Goal: Information Seeking & Learning: Learn about a topic

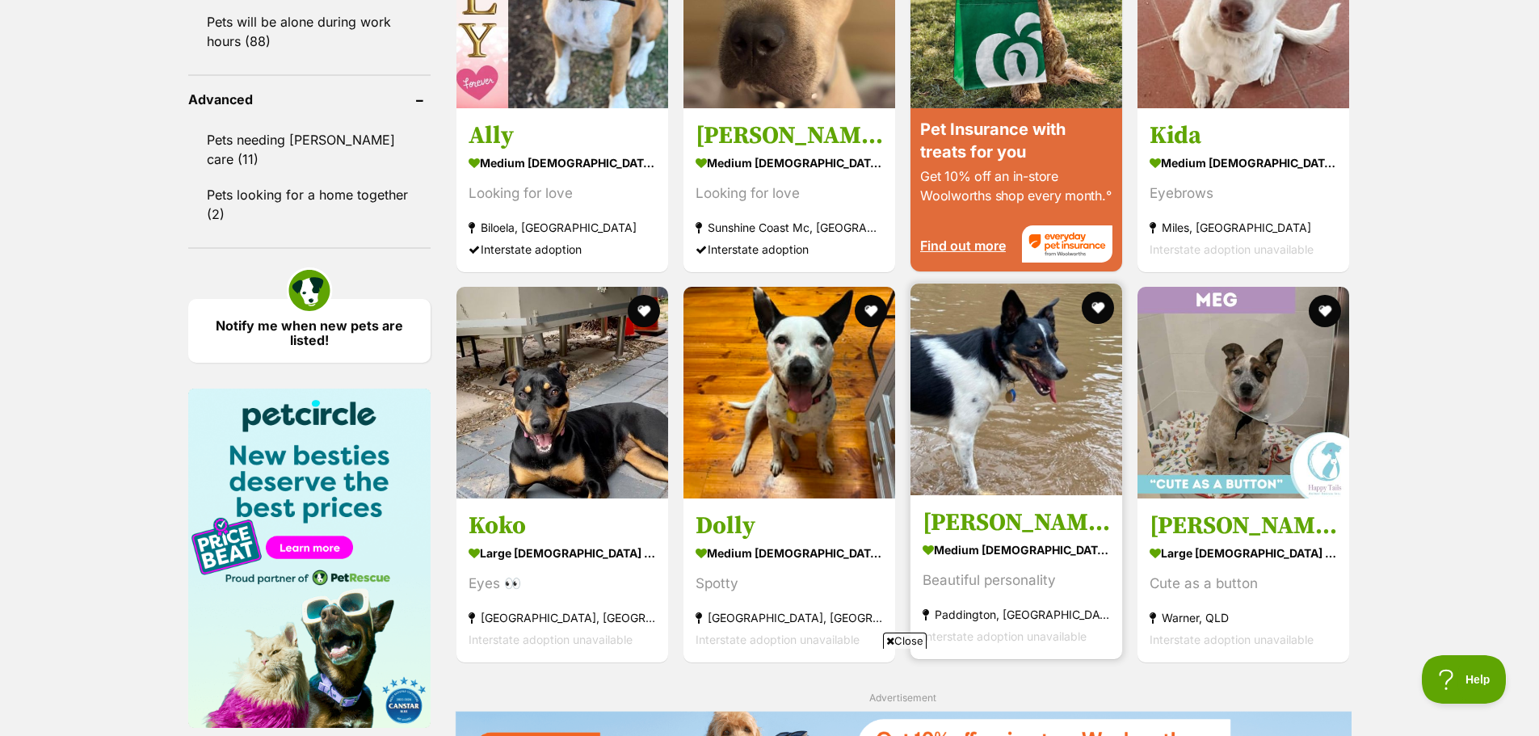
scroll to position [1778, 0]
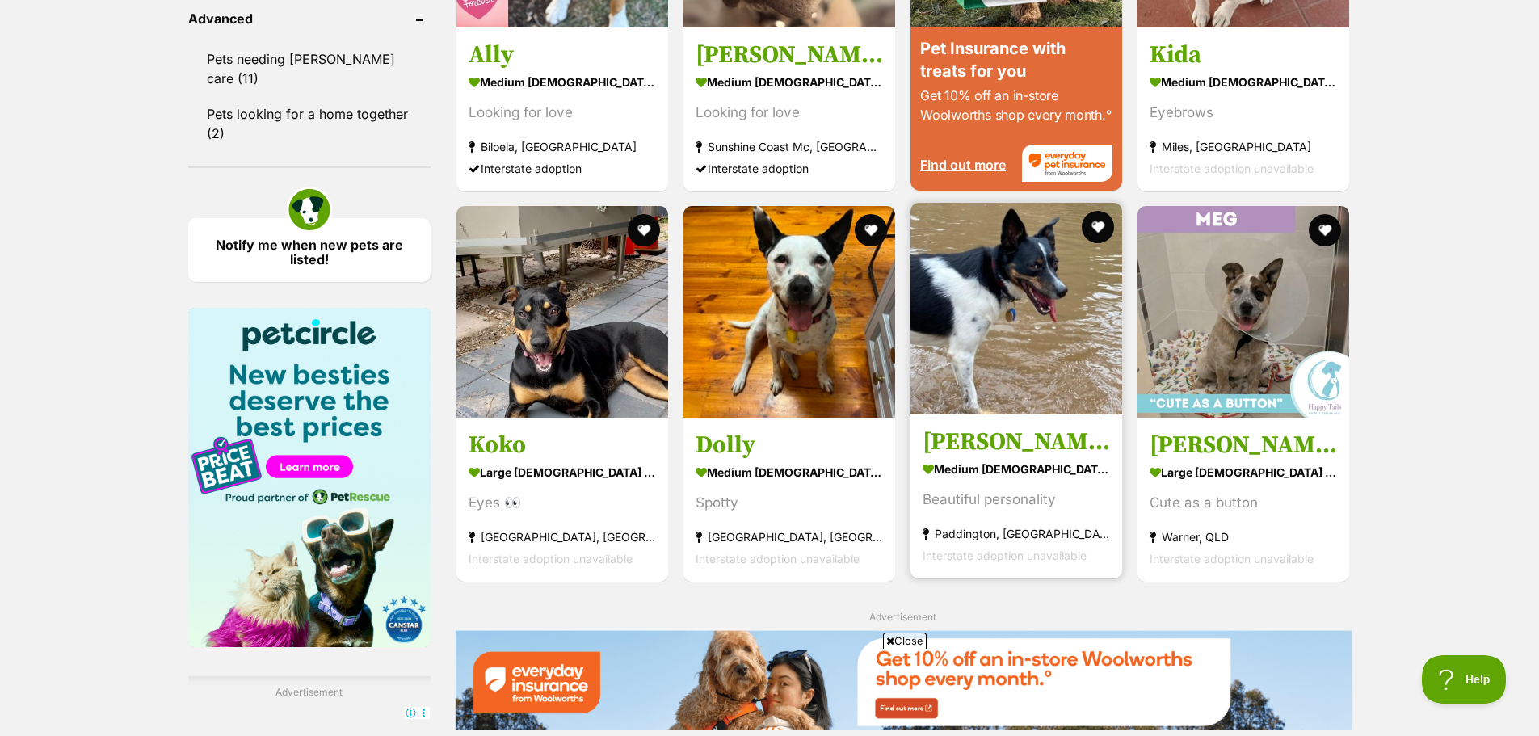
click at [1024, 246] on img at bounding box center [1017, 309] width 212 height 212
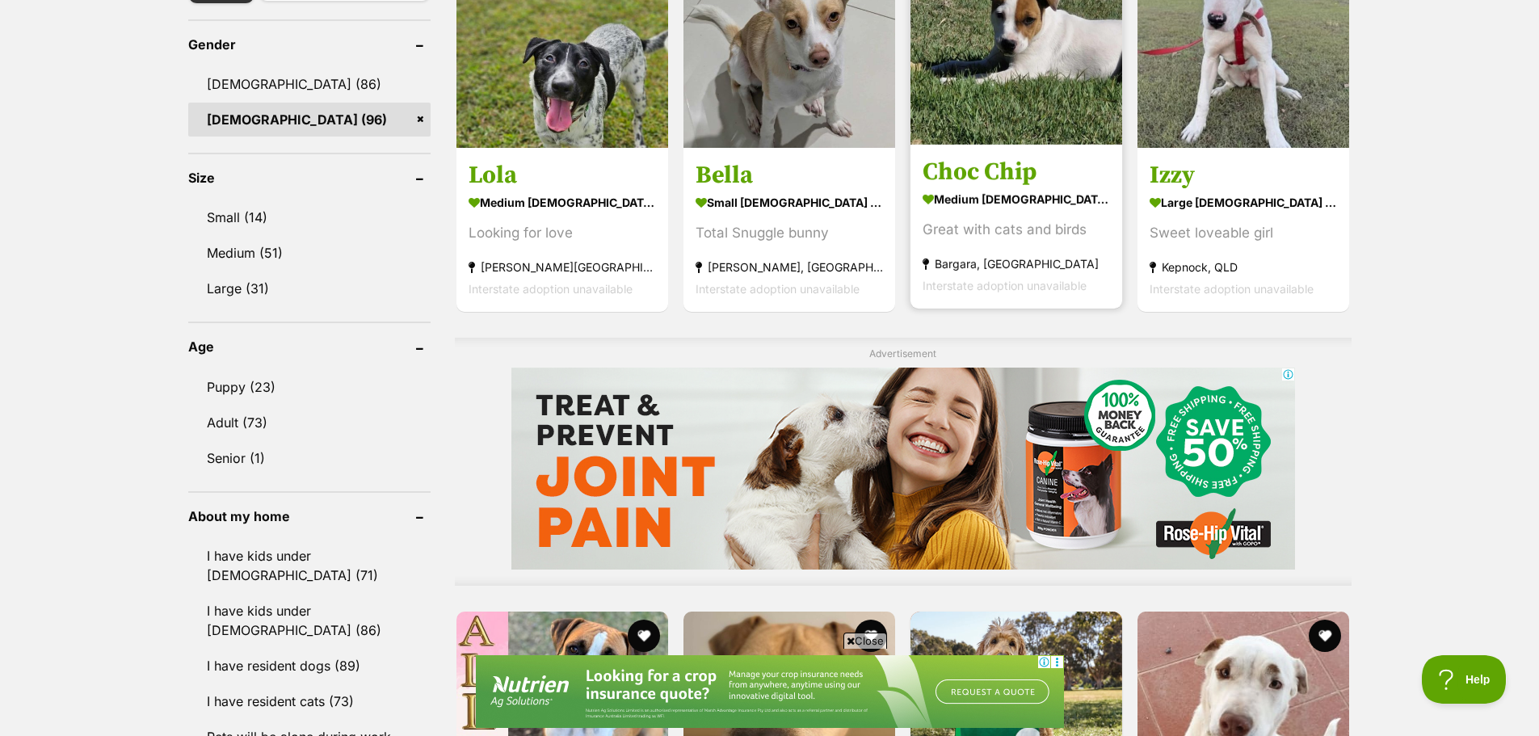
scroll to position [808, 0]
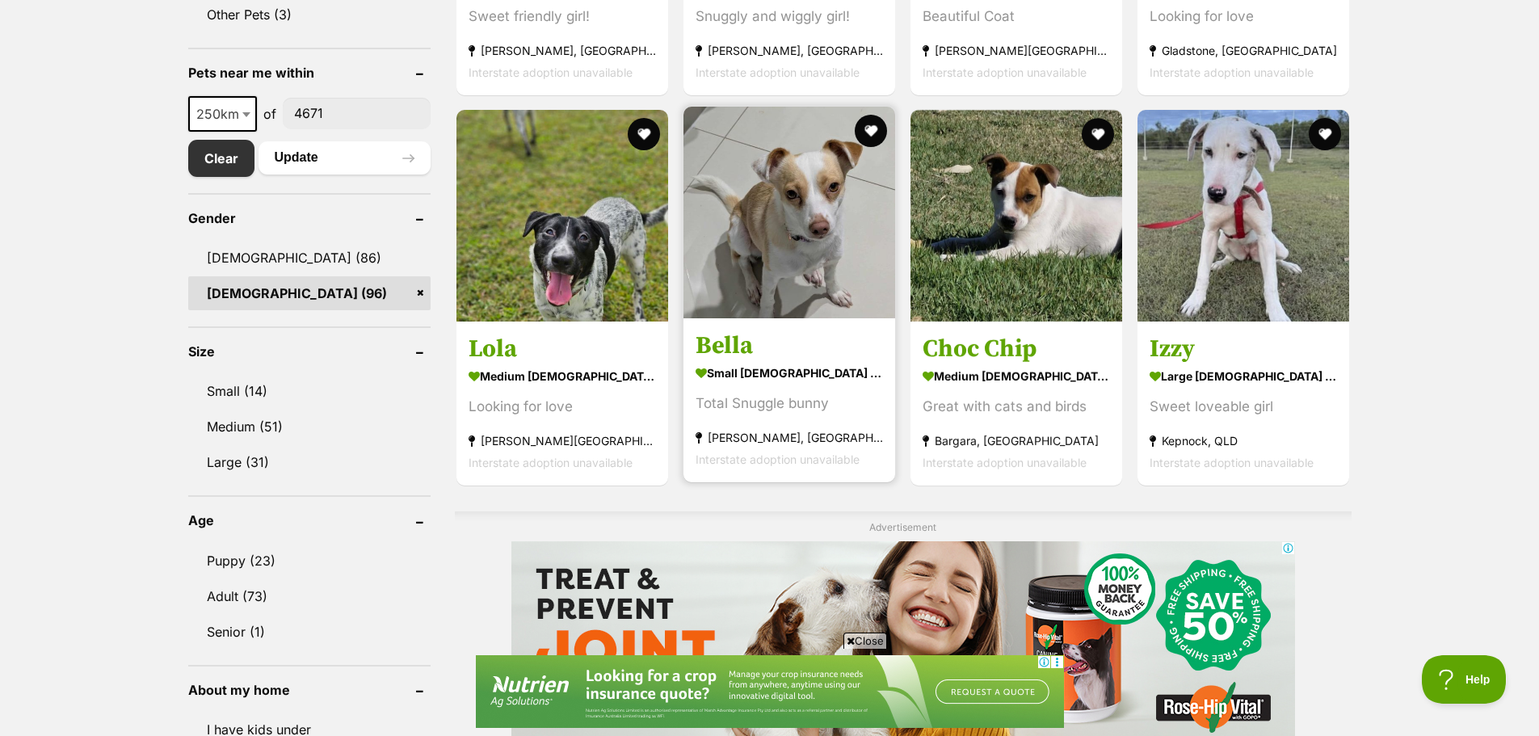
click at [773, 225] on img at bounding box center [790, 213] width 212 height 212
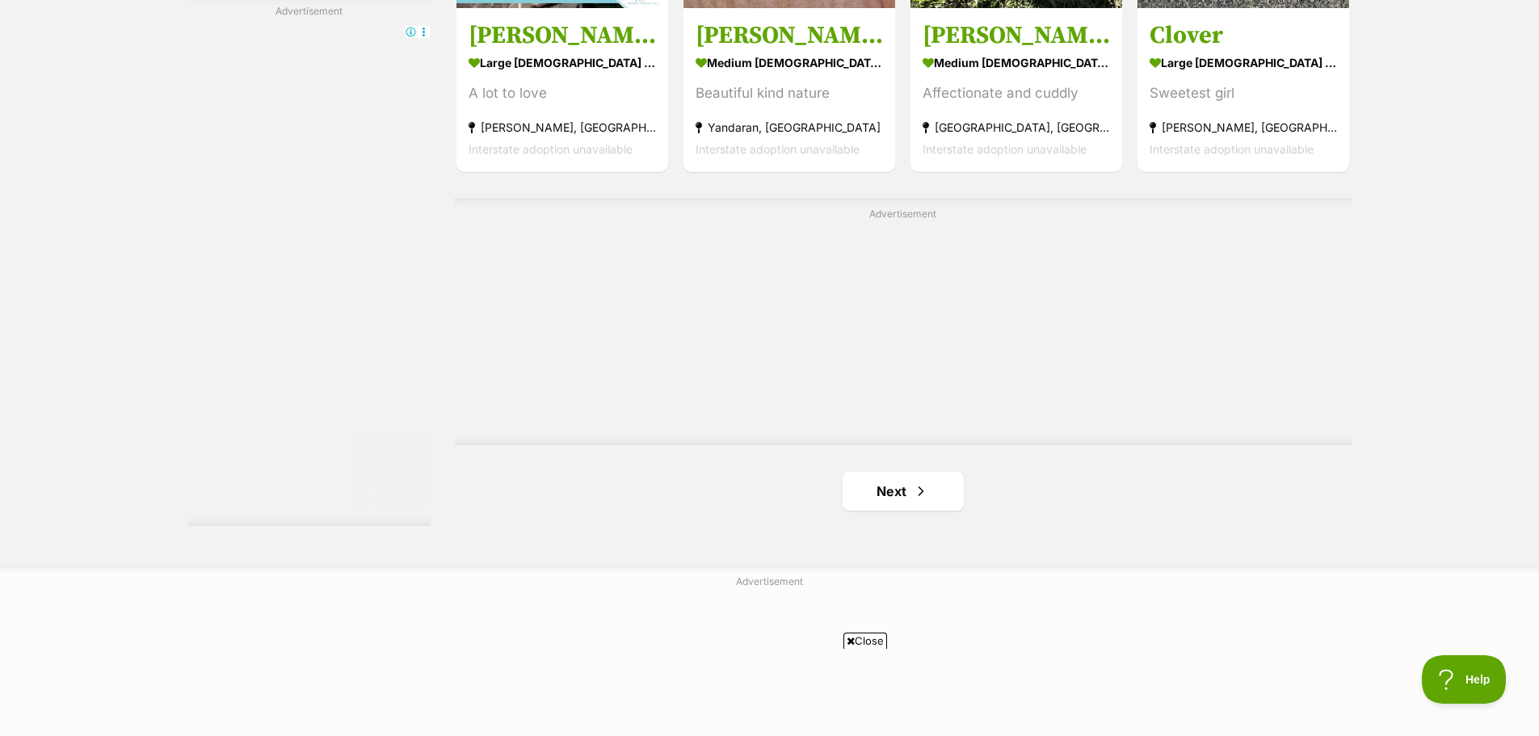
scroll to position [0, 0]
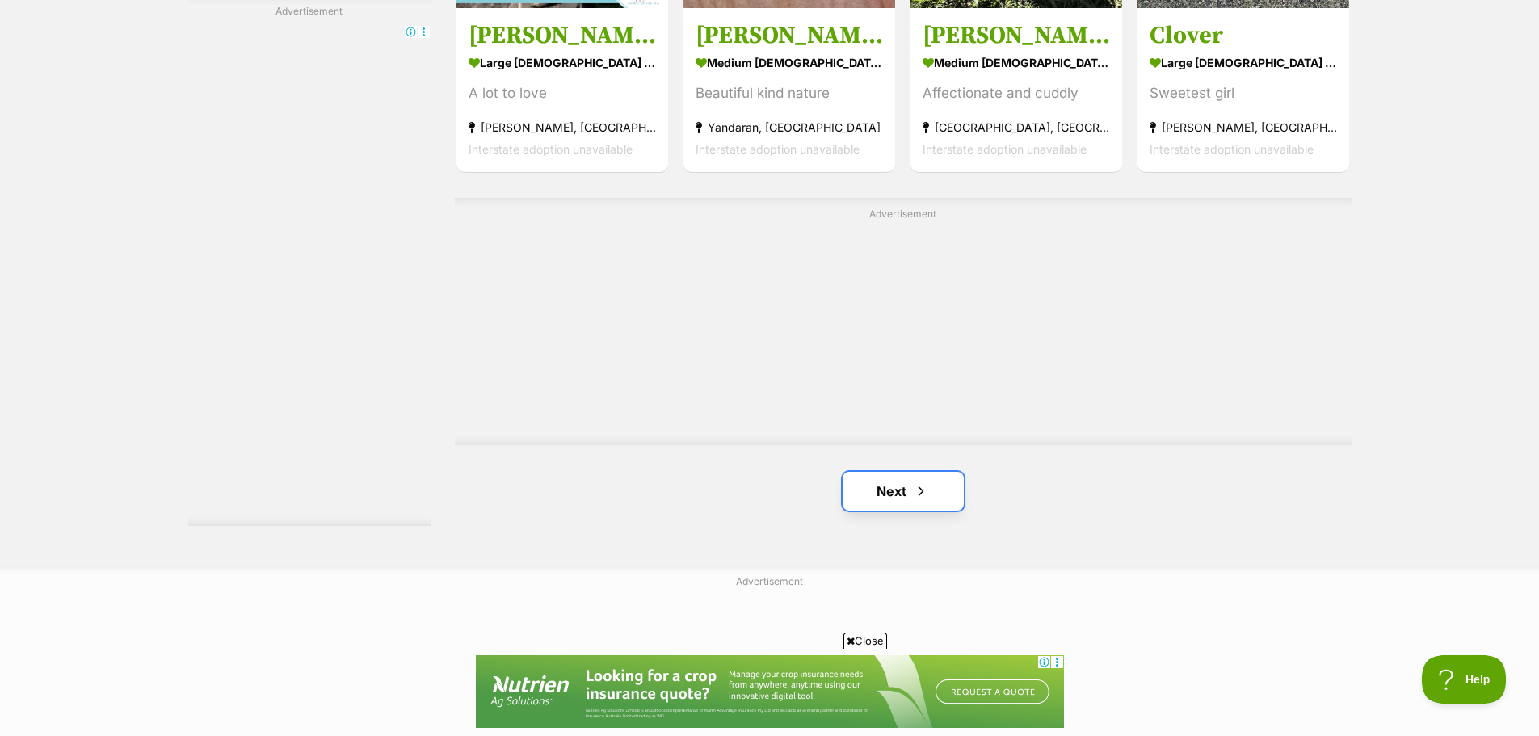
click at [887, 486] on link "Next" at bounding box center [903, 491] width 121 height 39
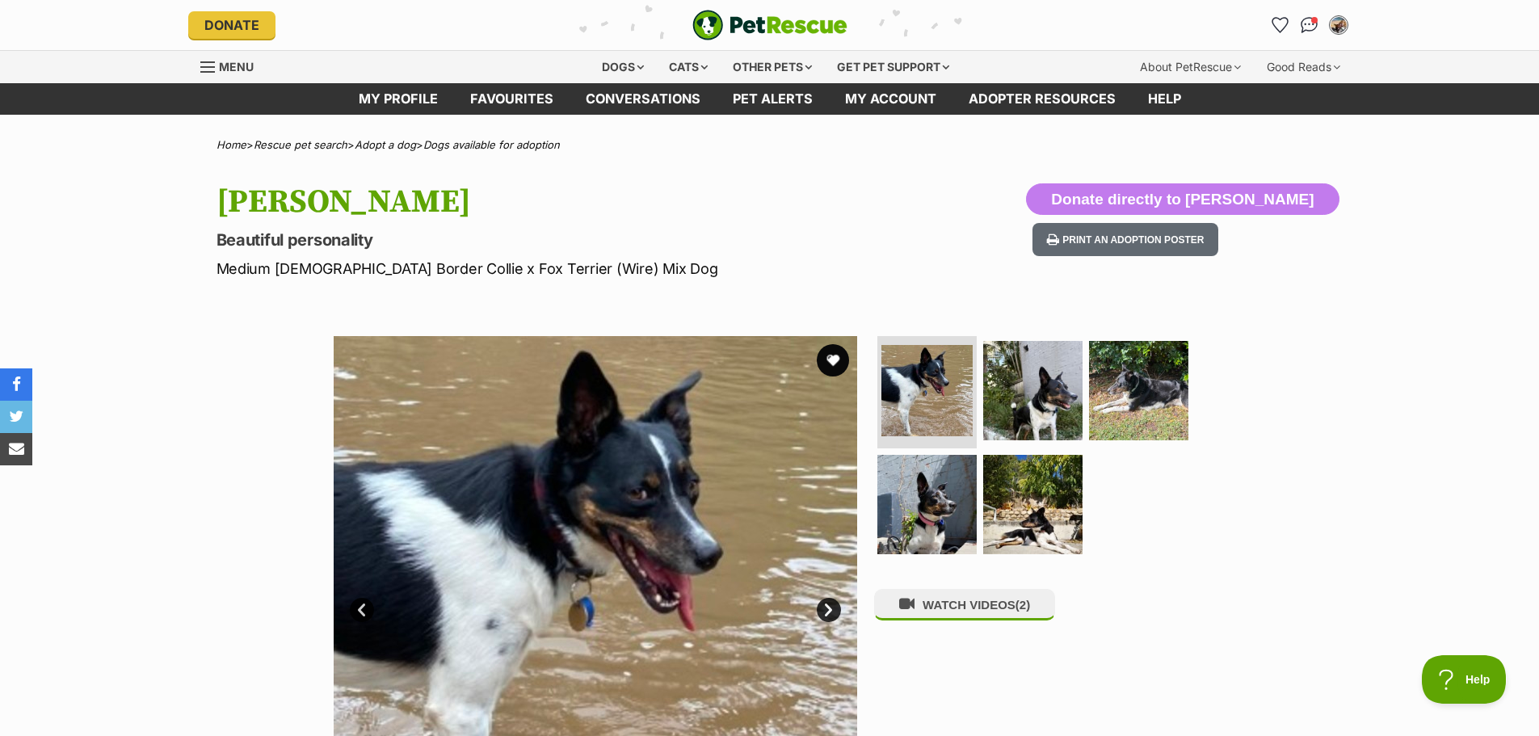
click at [828, 608] on link "Next" at bounding box center [829, 610] width 24 height 24
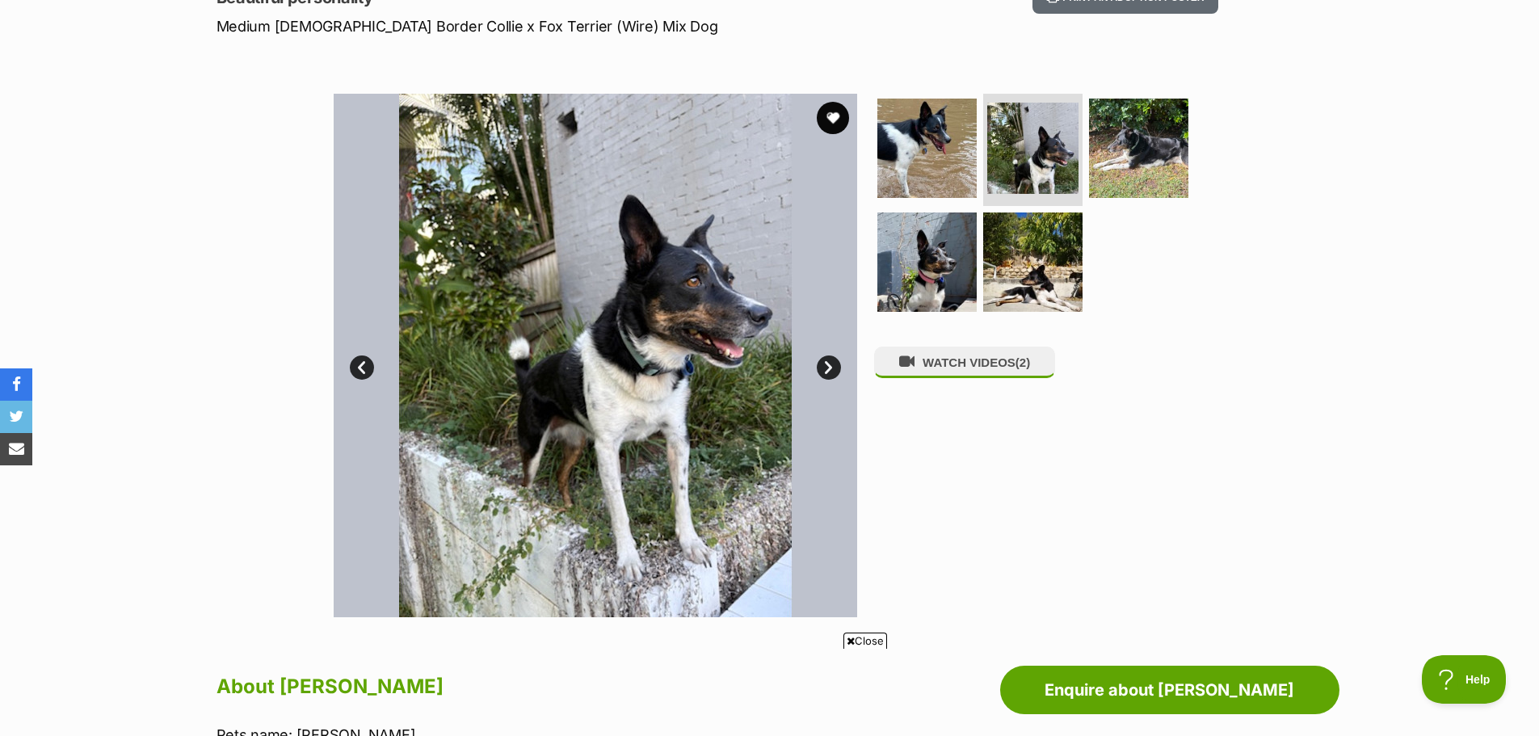
click at [833, 369] on link "Next" at bounding box center [829, 368] width 24 height 24
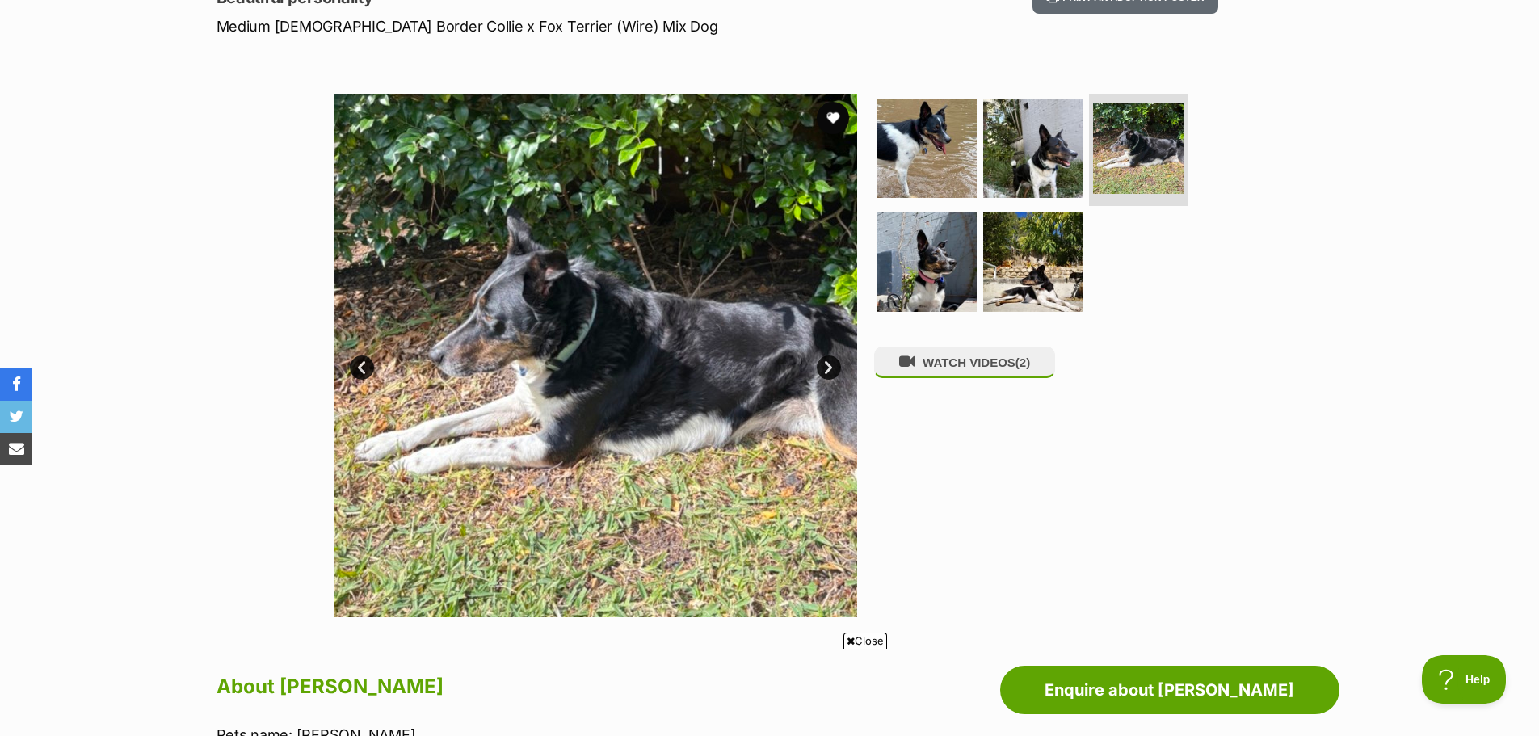
click at [823, 367] on link "Next" at bounding box center [829, 368] width 24 height 24
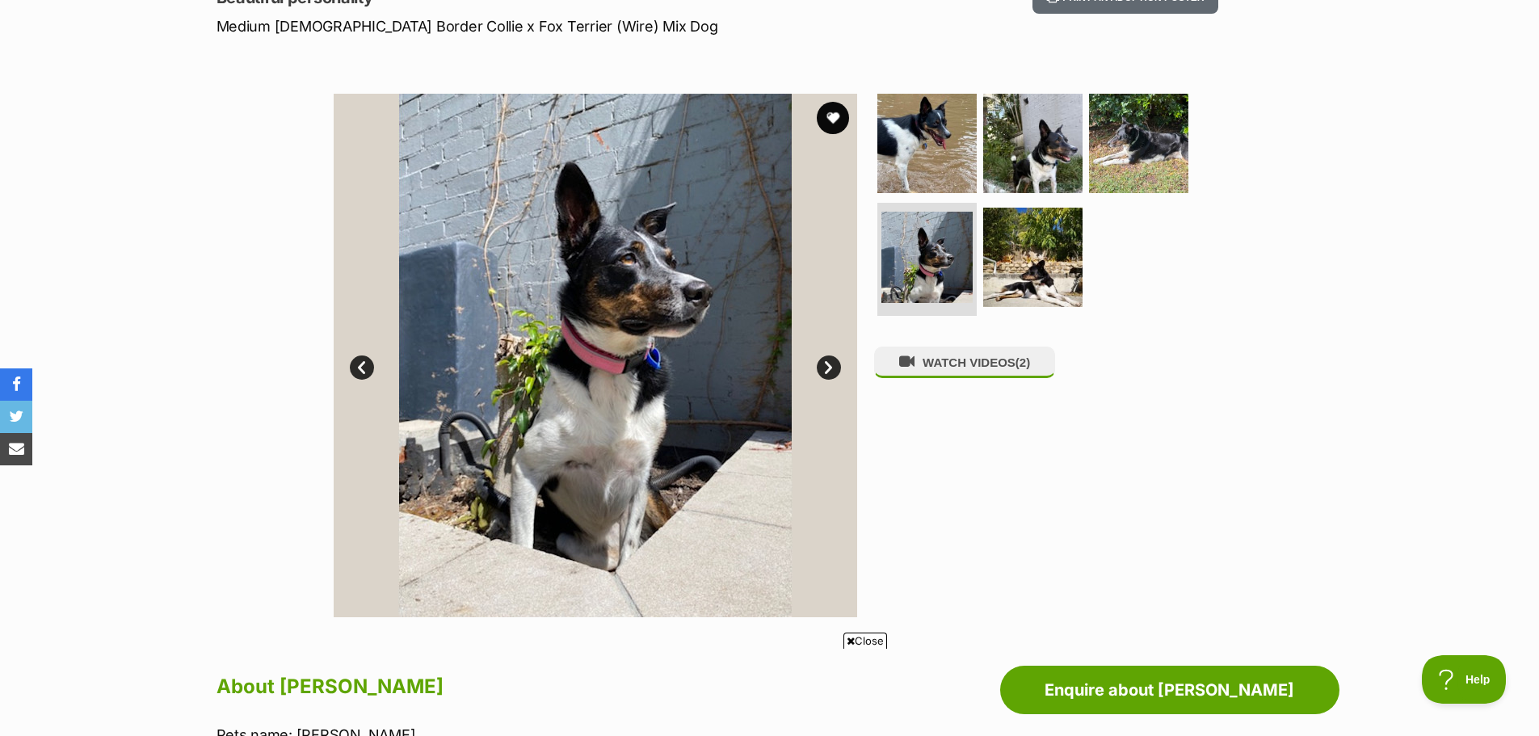
click at [830, 365] on link "Next" at bounding box center [829, 368] width 24 height 24
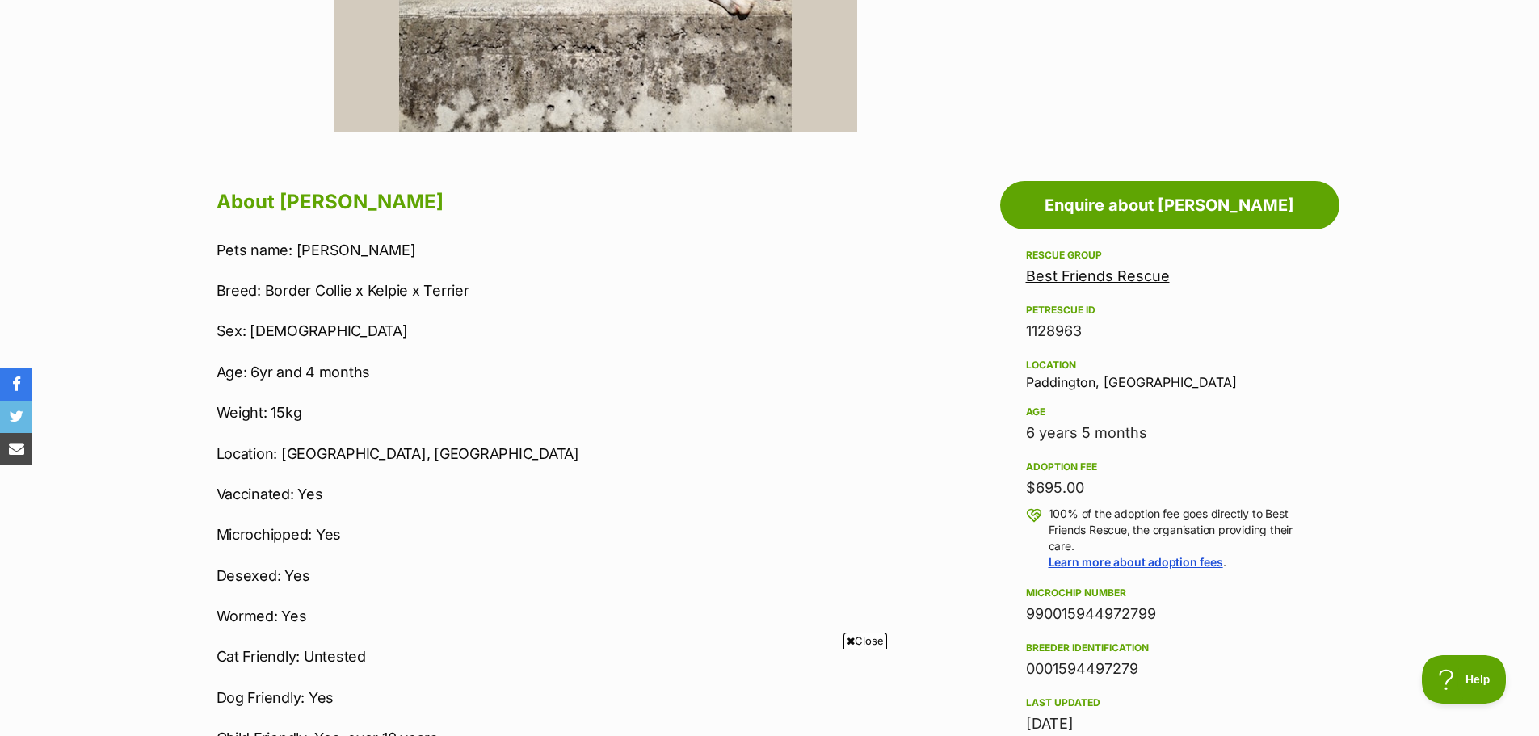
scroll to position [81, 0]
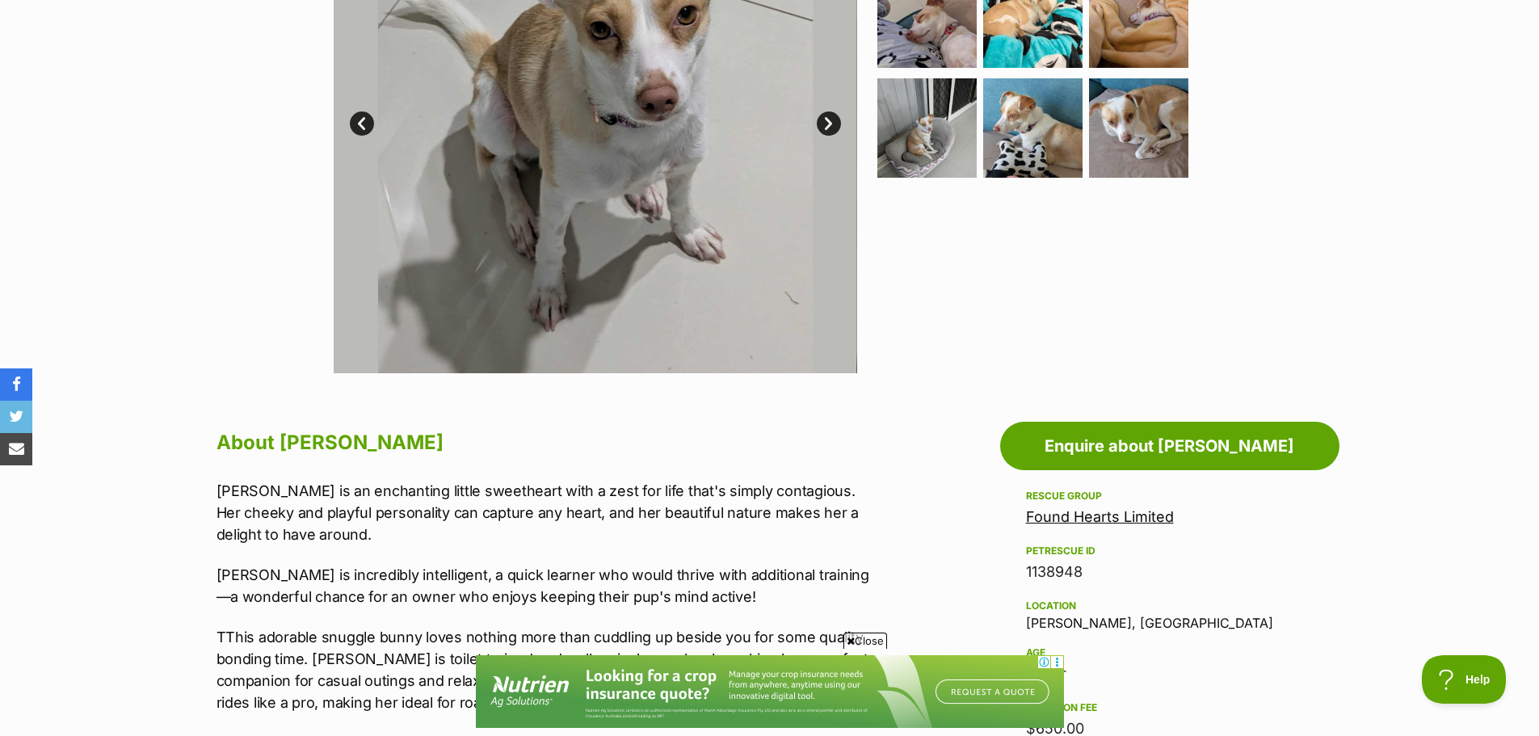
scroll to position [242, 0]
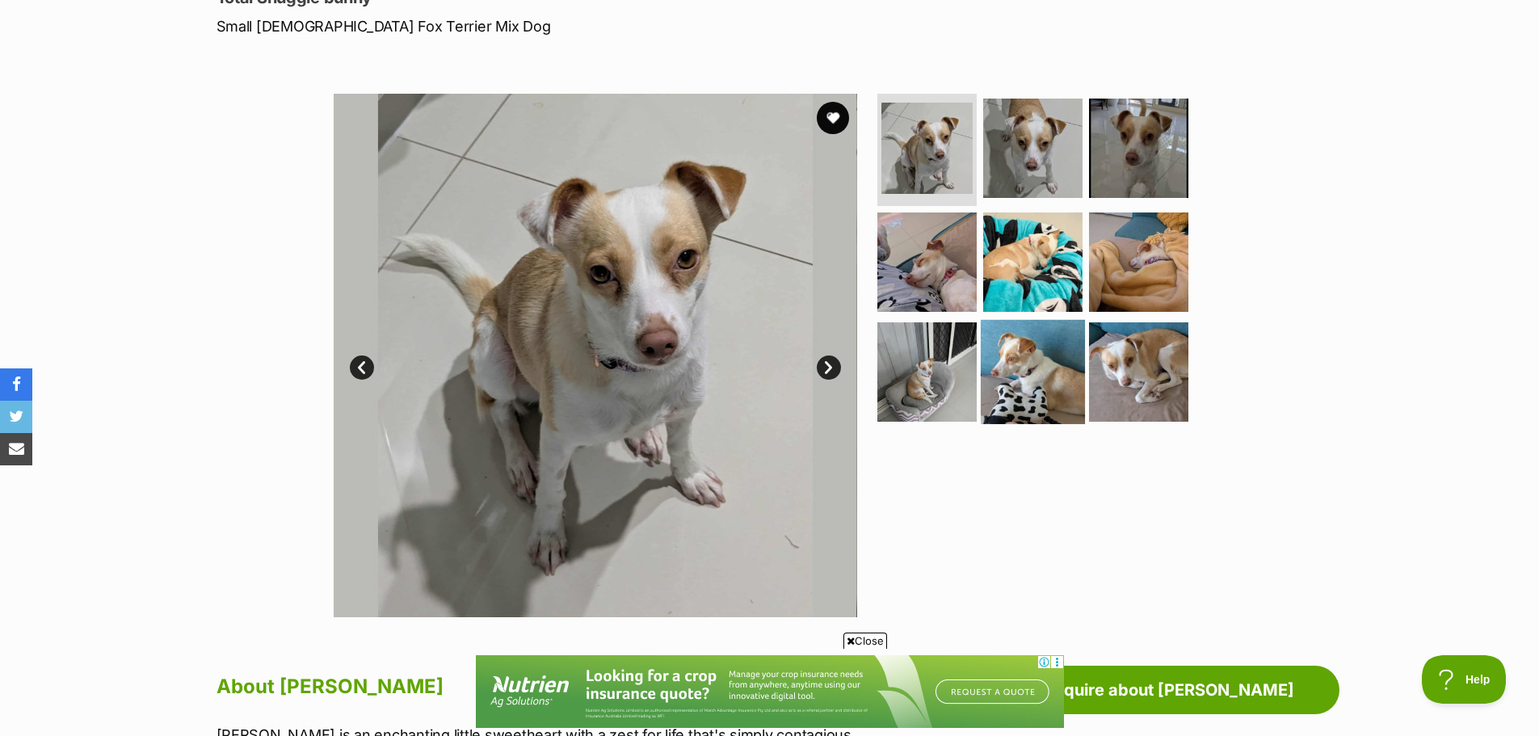
click at [1020, 335] on img at bounding box center [1033, 372] width 104 height 104
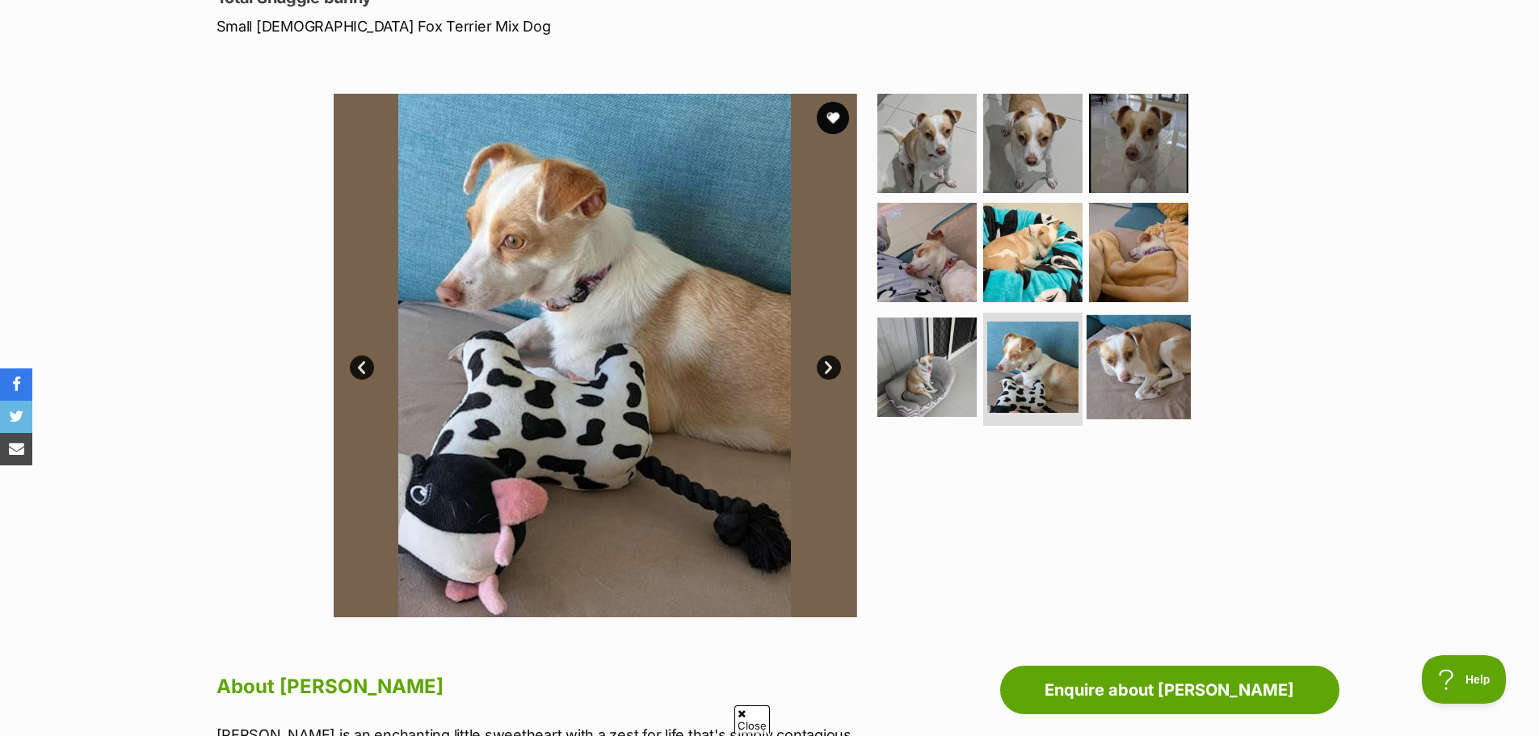
click at [1141, 344] on img at bounding box center [1139, 367] width 104 height 104
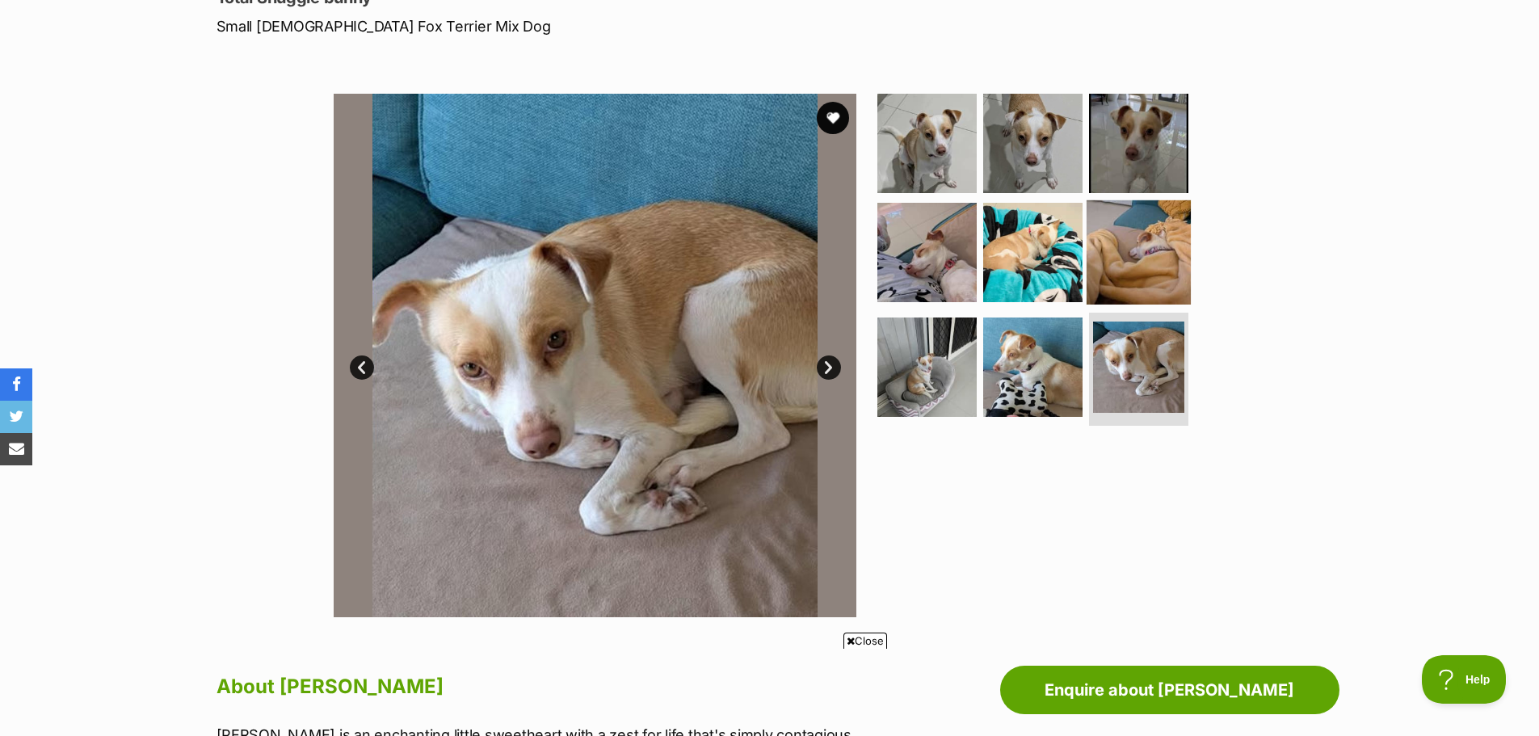
scroll to position [0, 0]
click at [1146, 228] on img at bounding box center [1139, 252] width 104 height 104
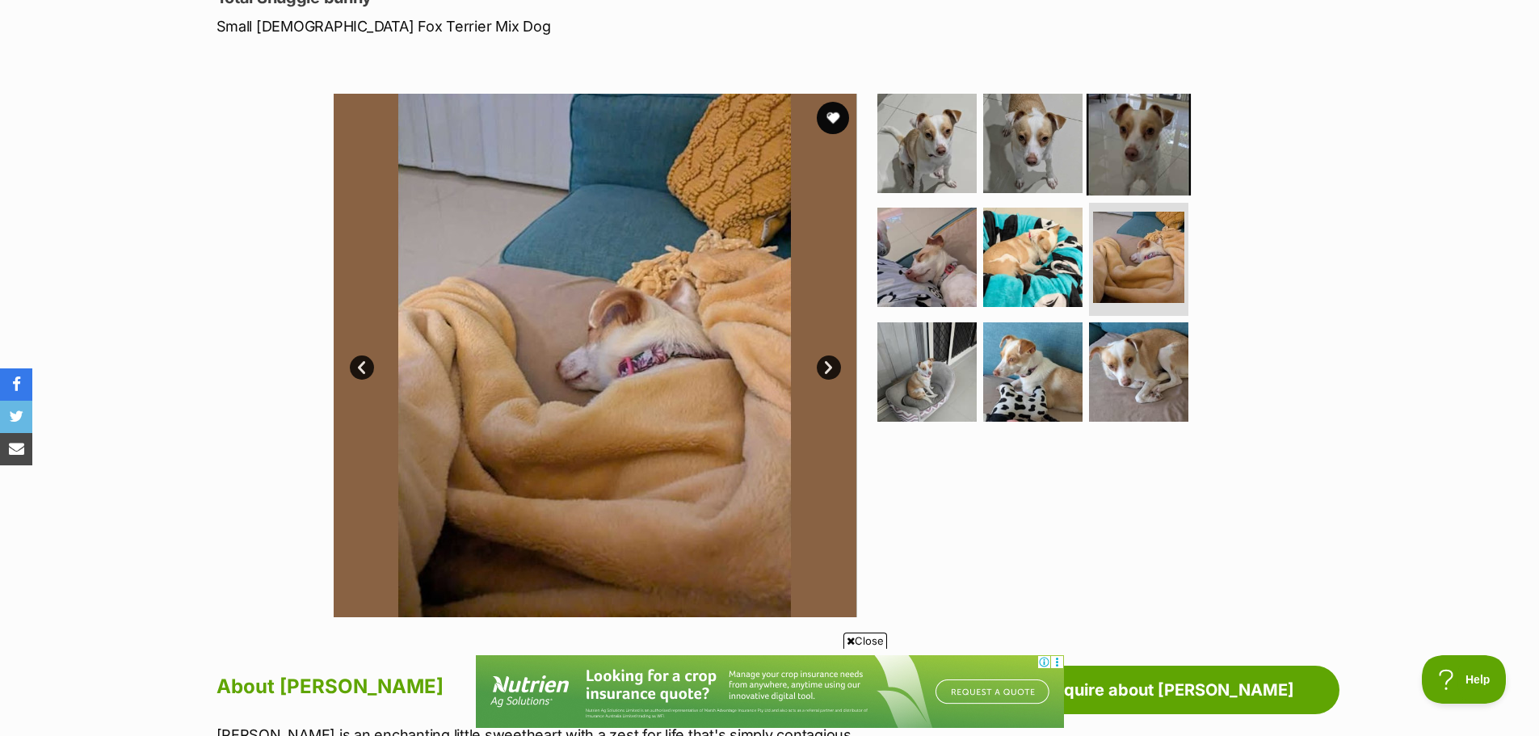
click at [1155, 134] on img at bounding box center [1139, 142] width 104 height 104
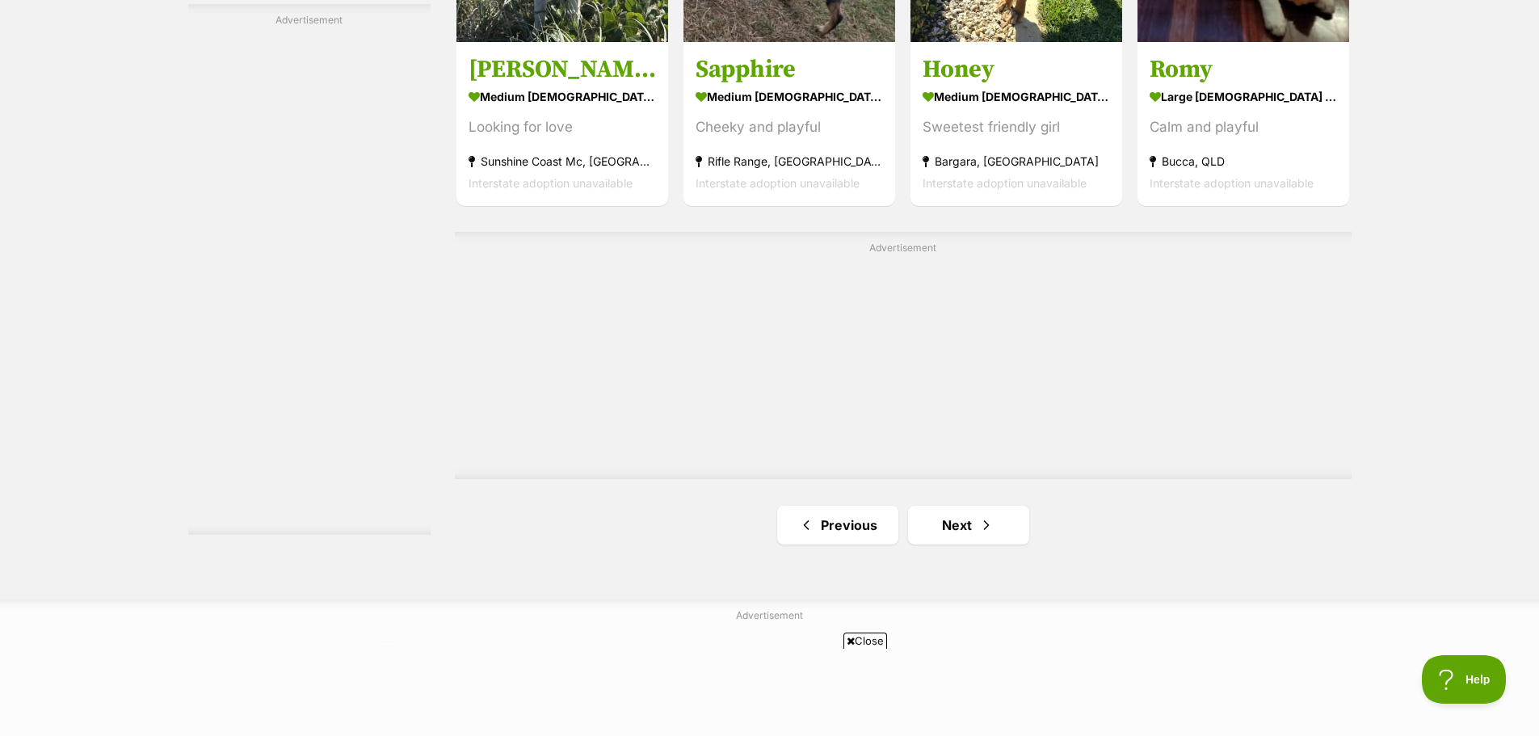
scroll to position [2747, 0]
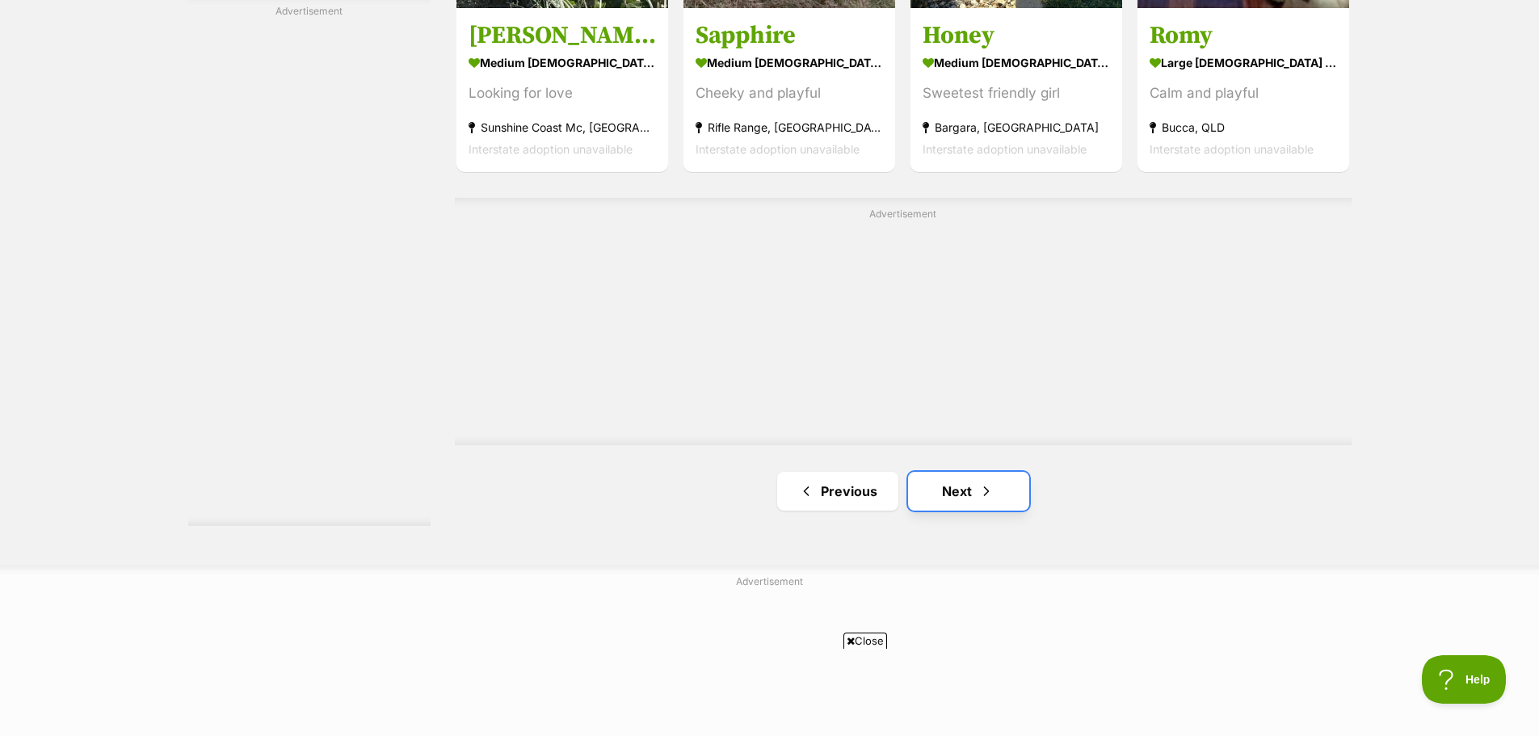
click at [964, 488] on link "Next" at bounding box center [968, 491] width 121 height 39
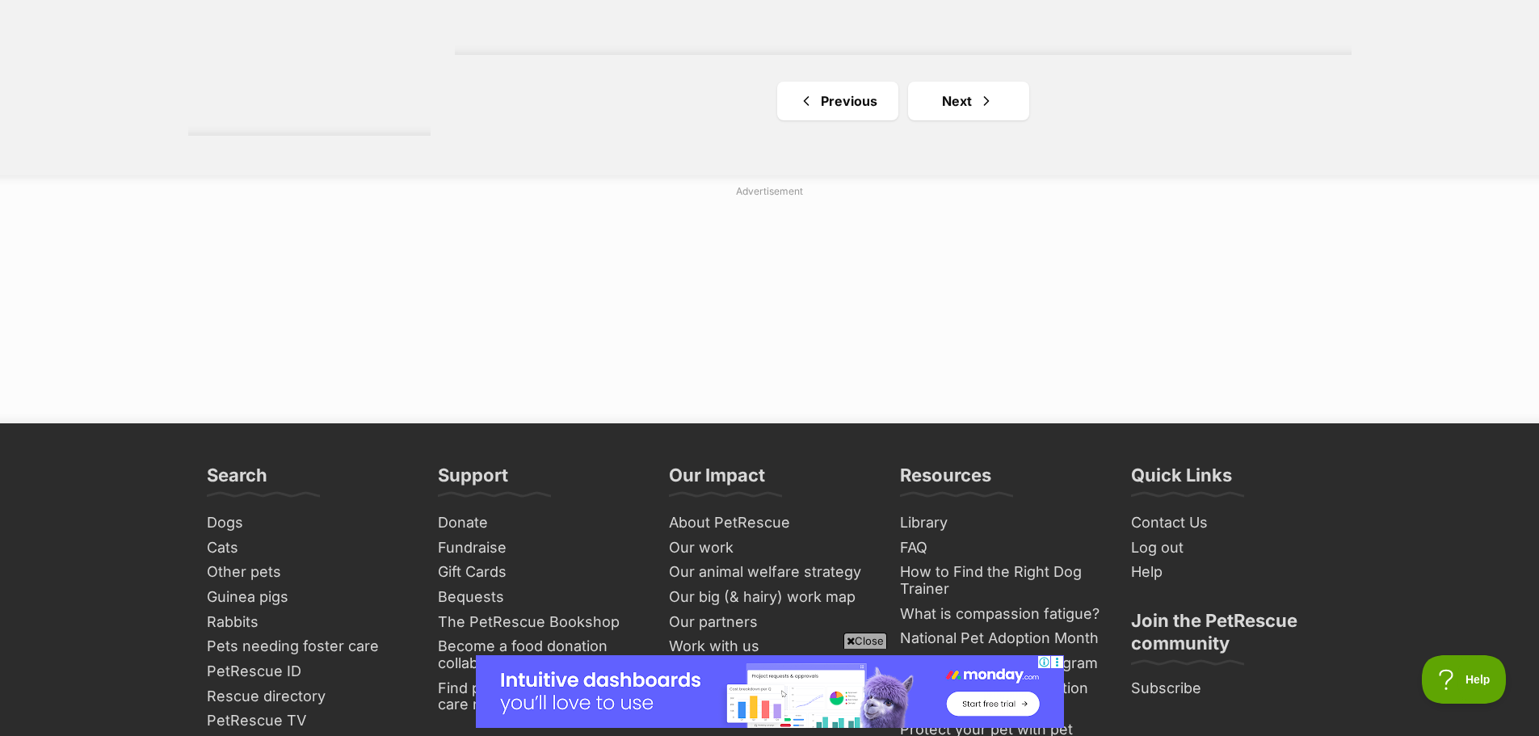
scroll to position [3313, 0]
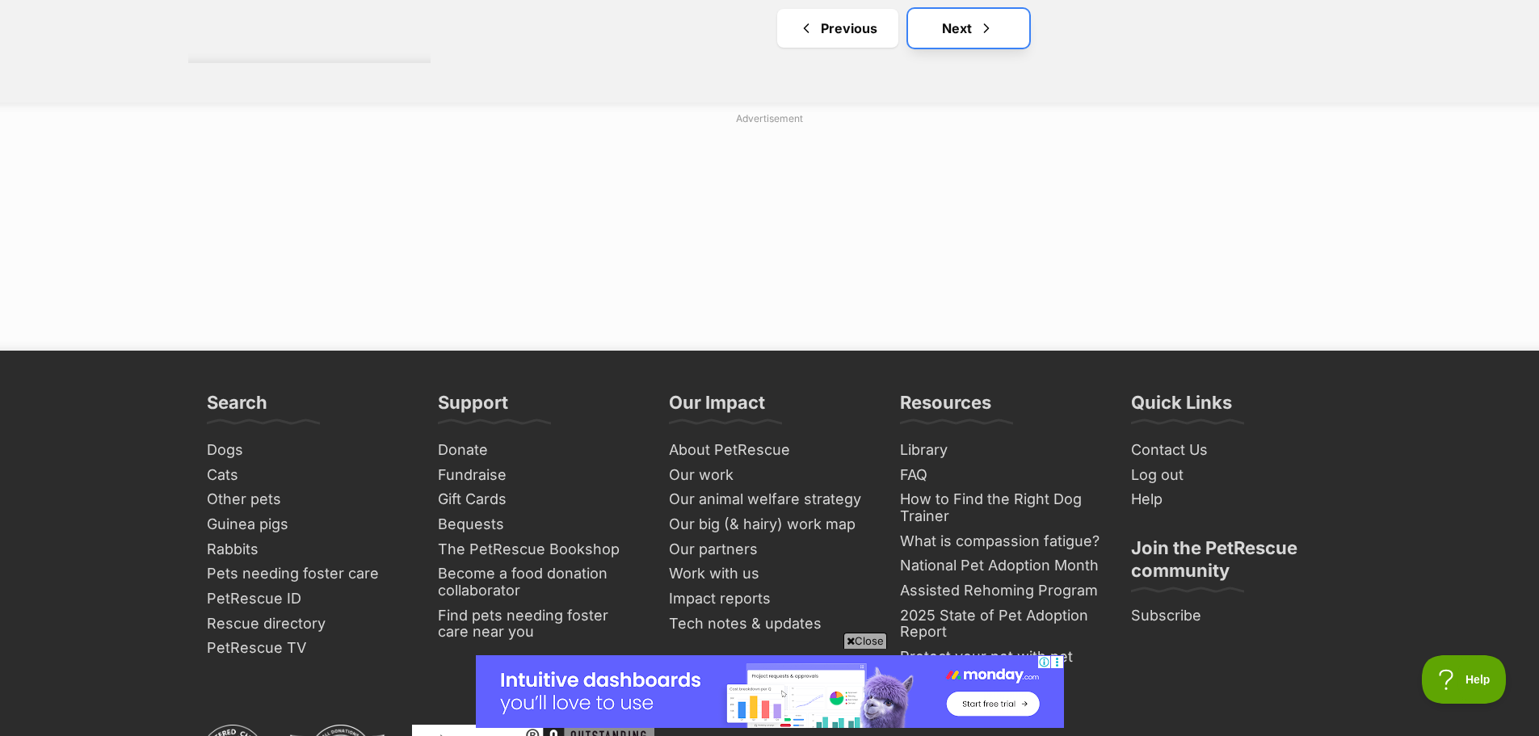
click at [983, 19] on span "Next page" at bounding box center [986, 28] width 16 height 19
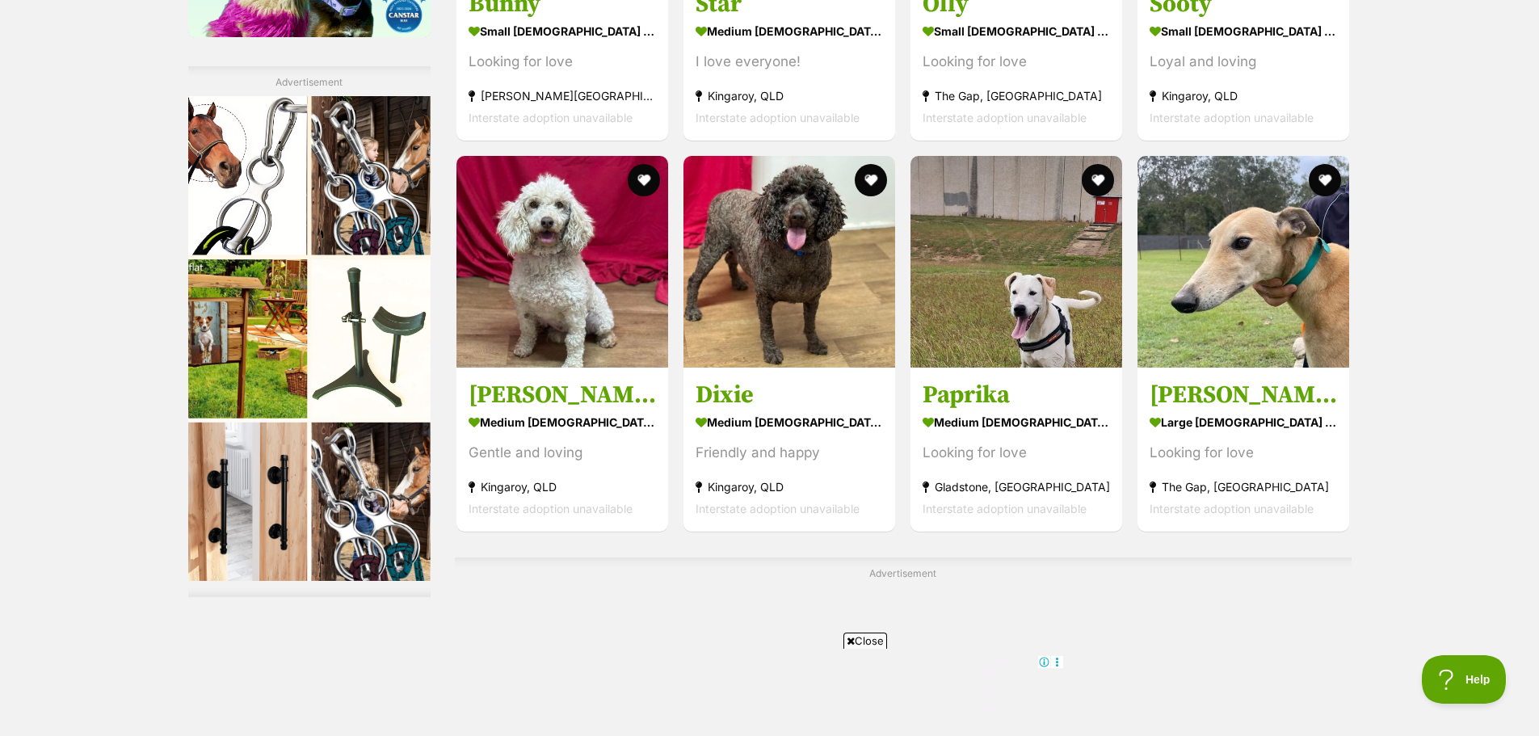
scroll to position [2505, 0]
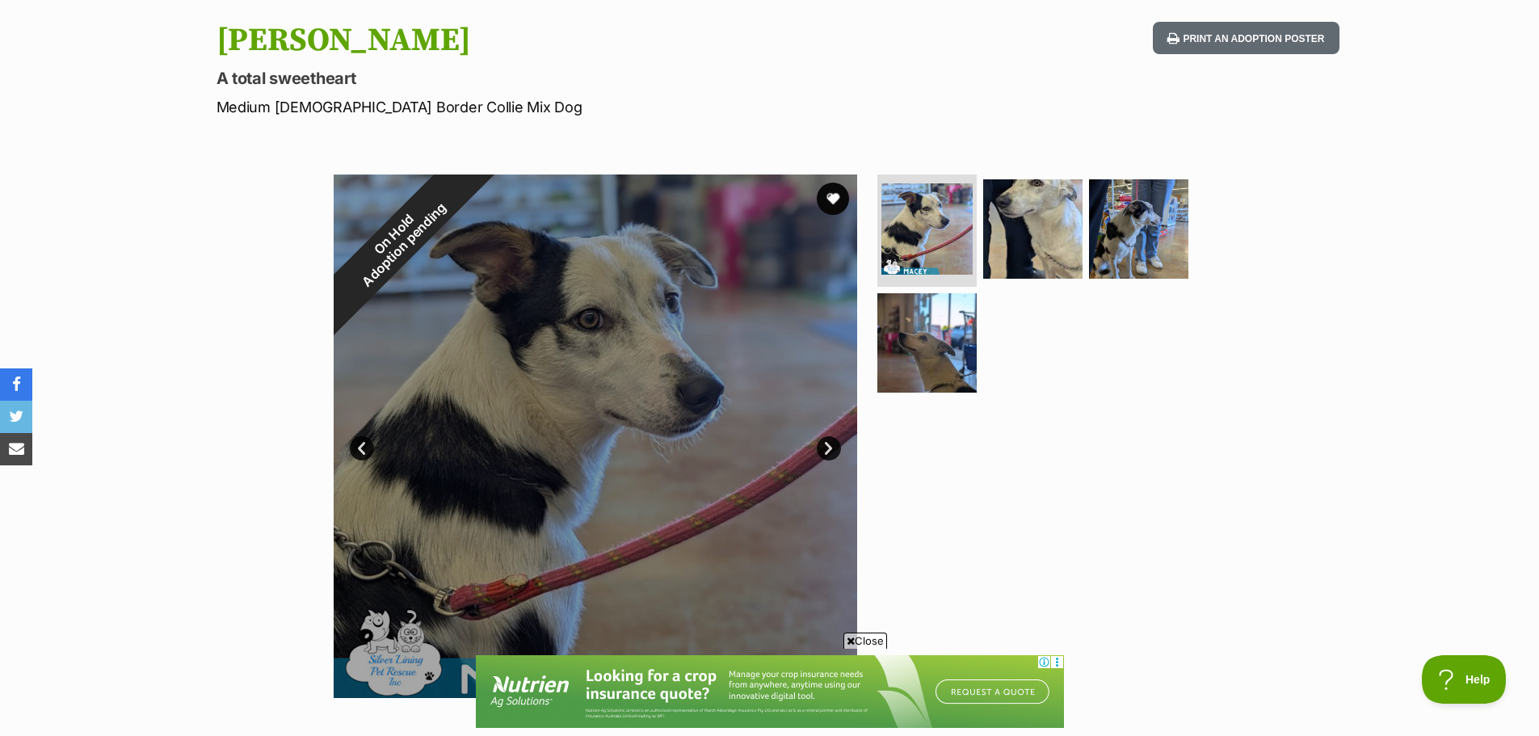
click at [826, 444] on link "Next" at bounding box center [829, 448] width 24 height 24
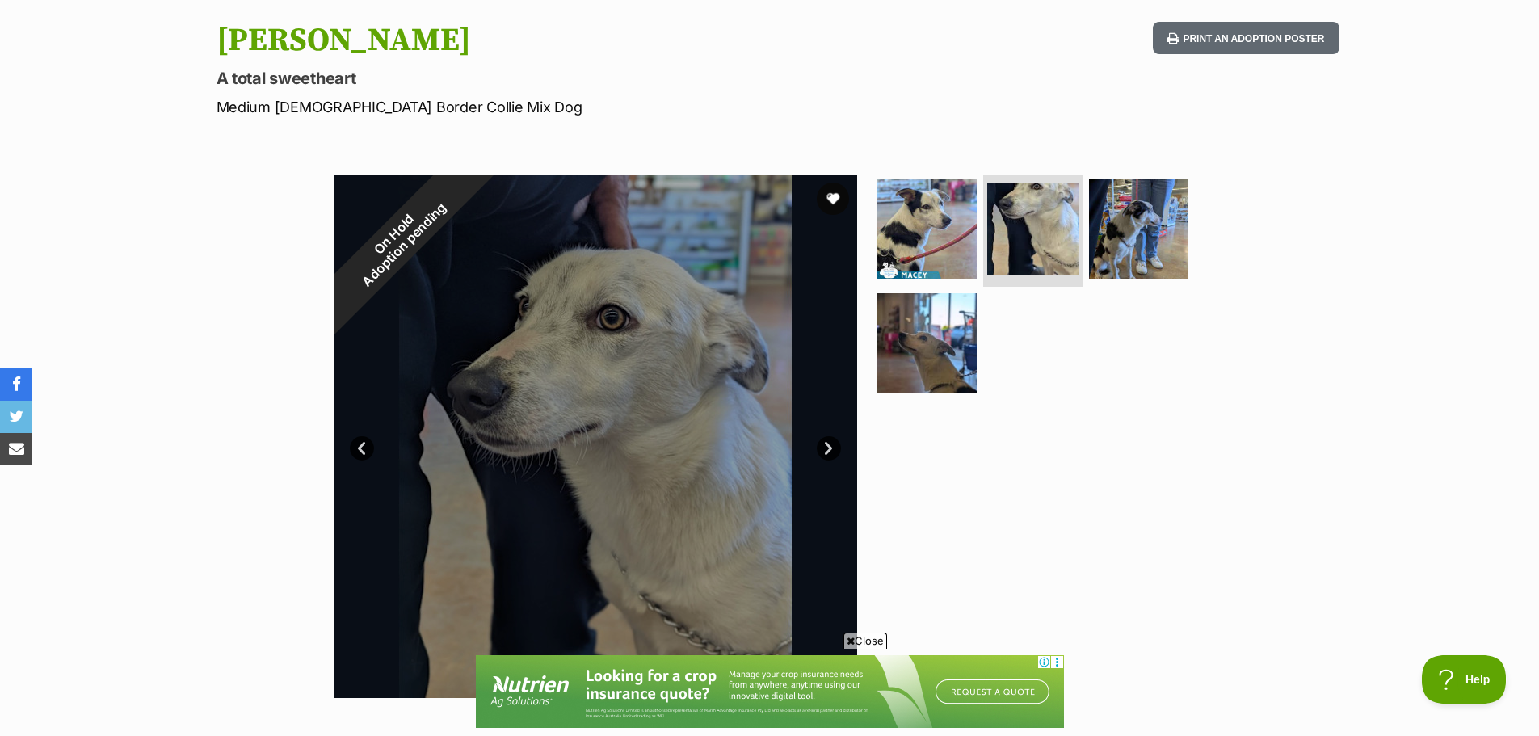
click at [826, 444] on link "Next" at bounding box center [829, 448] width 24 height 24
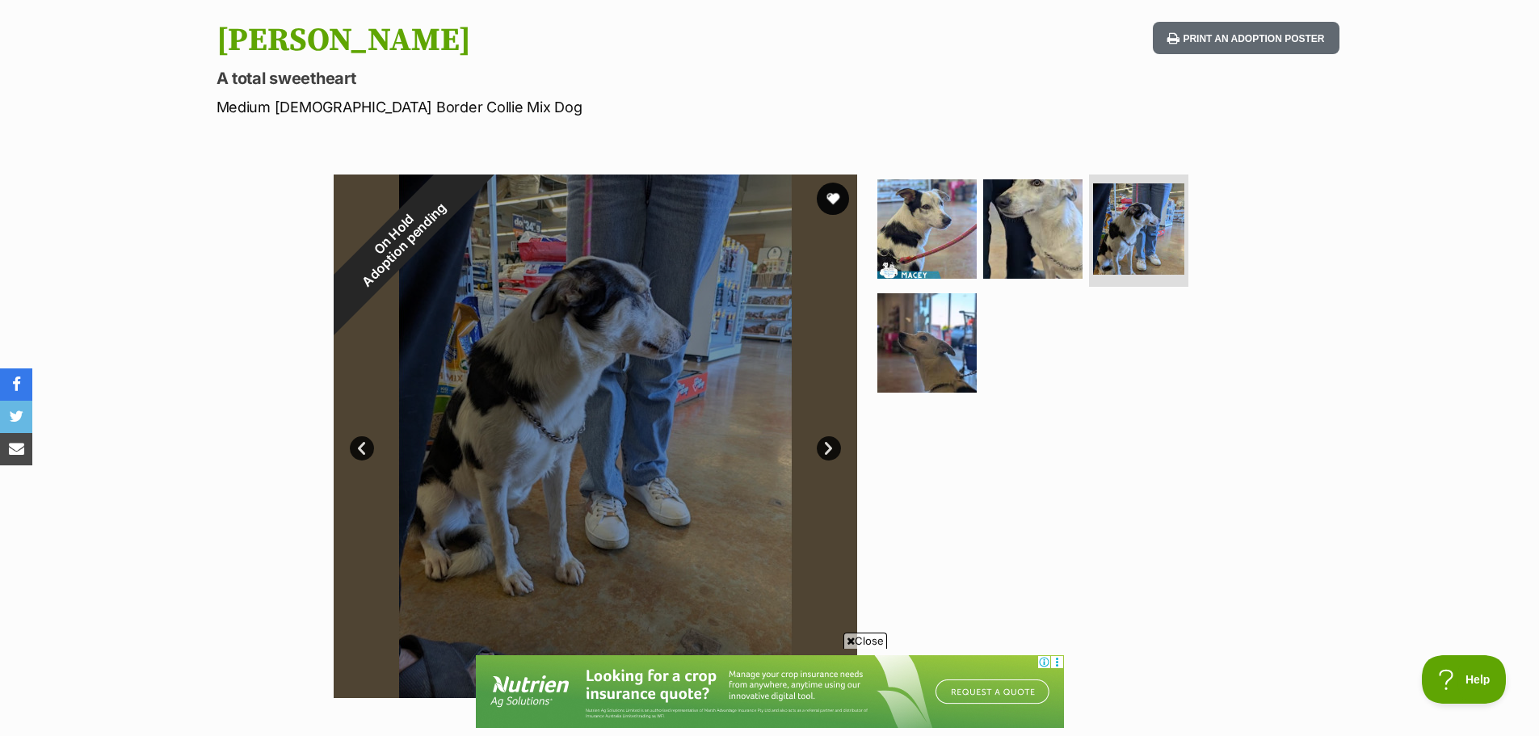
click at [826, 444] on link "Next" at bounding box center [829, 448] width 24 height 24
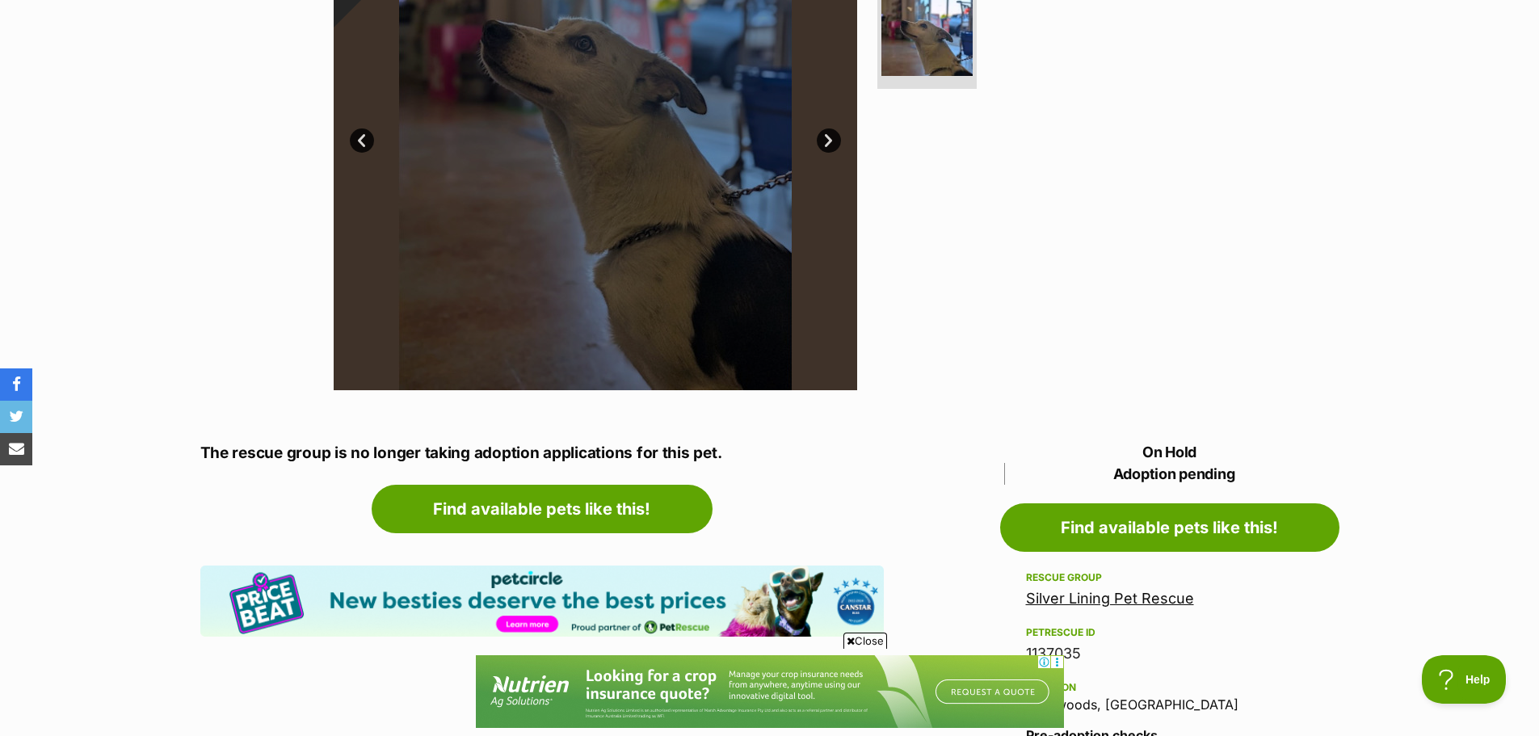
scroll to position [162, 0]
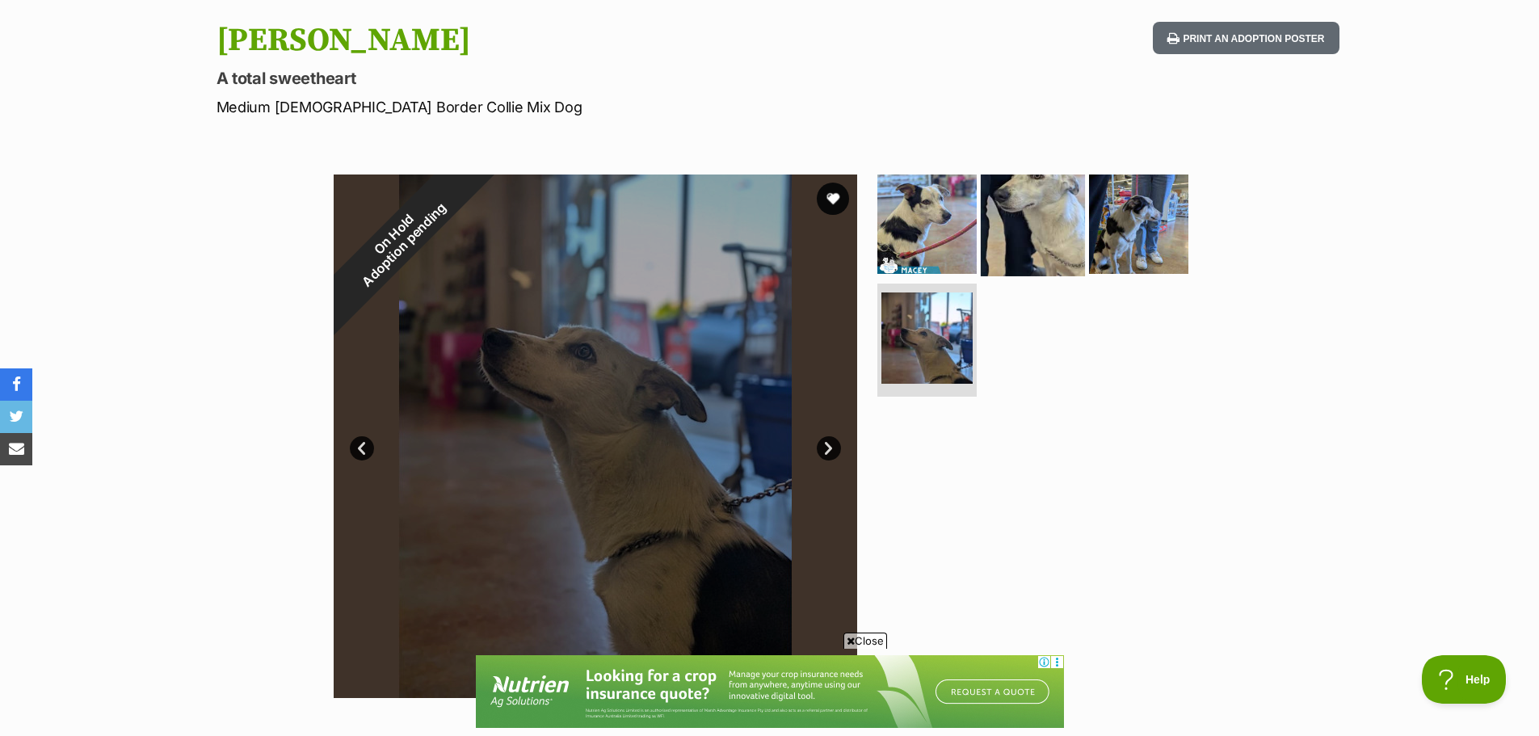
click at [1065, 228] on img at bounding box center [1033, 223] width 104 height 104
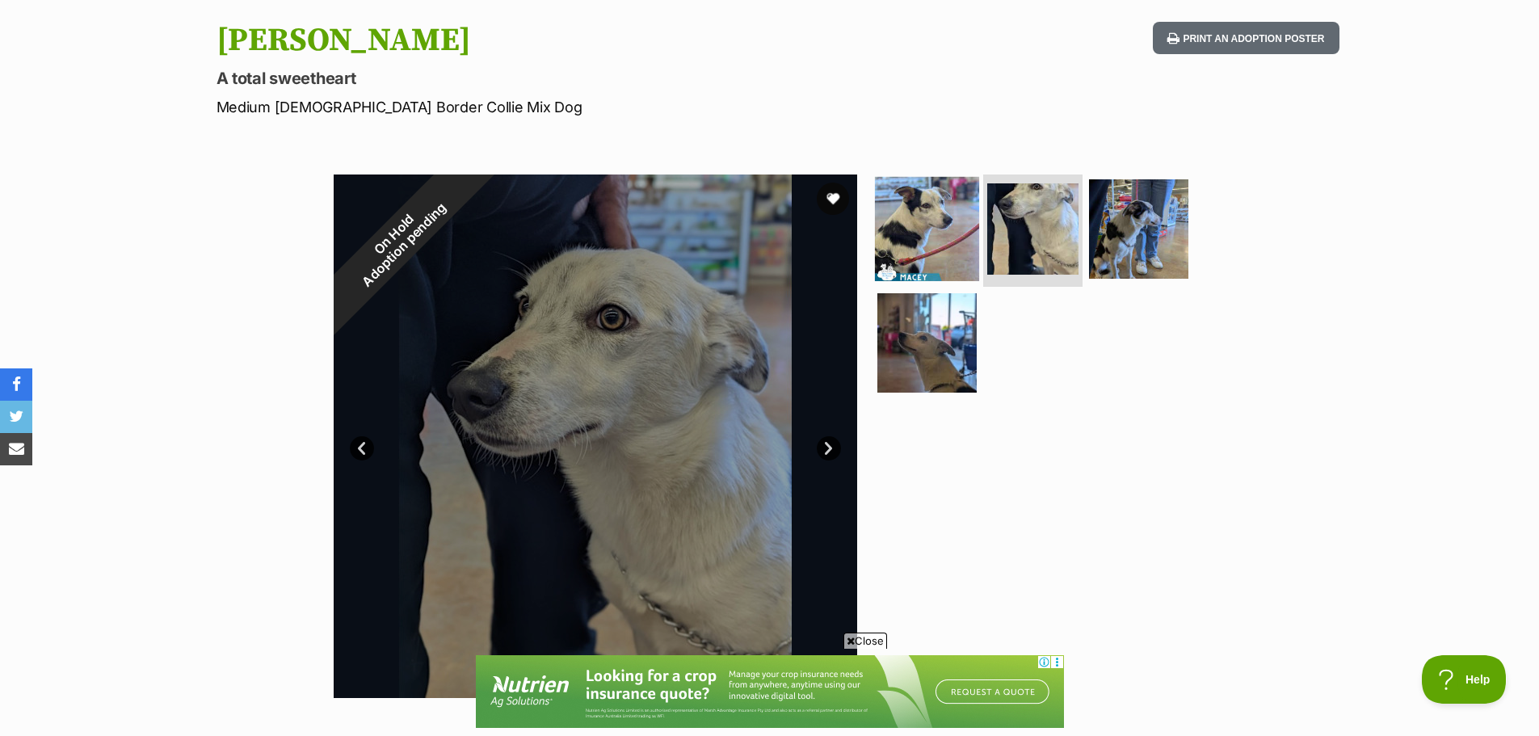
click at [934, 229] on img at bounding box center [927, 228] width 104 height 104
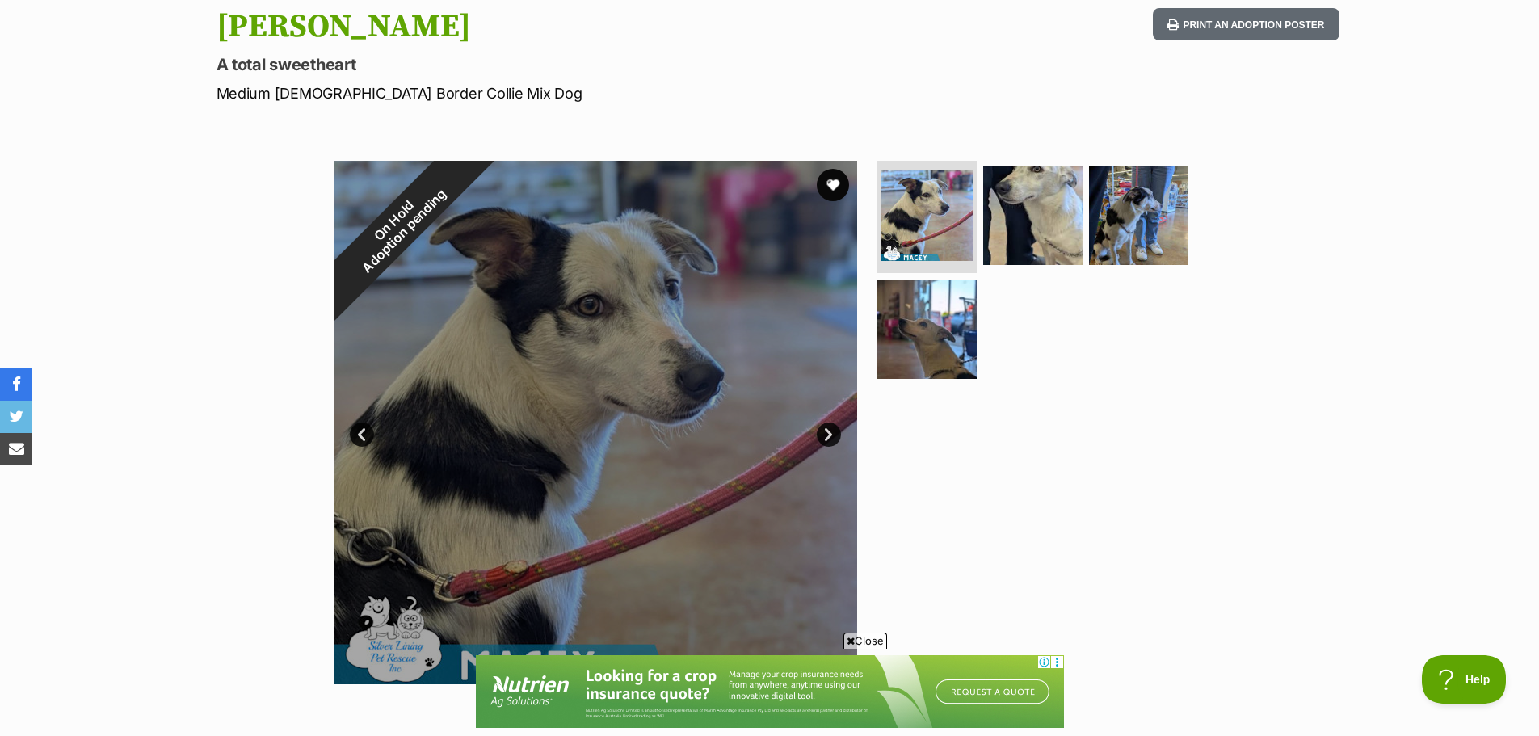
scroll to position [808, 0]
